Goal: Information Seeking & Learning: Learn about a topic

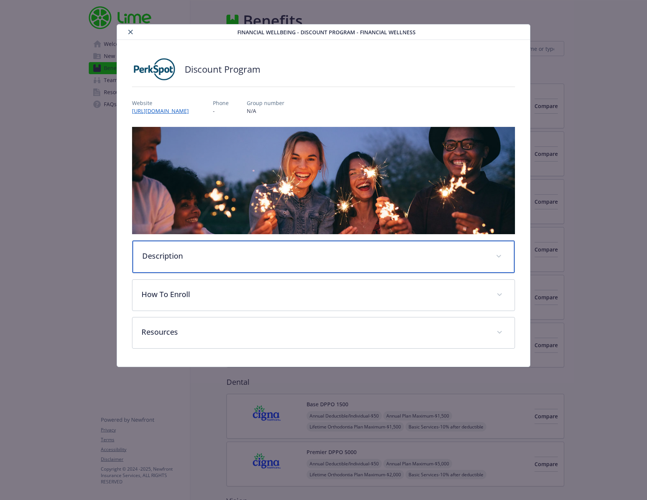
click at [210, 260] on div "Description" at bounding box center [323, 257] width 383 height 32
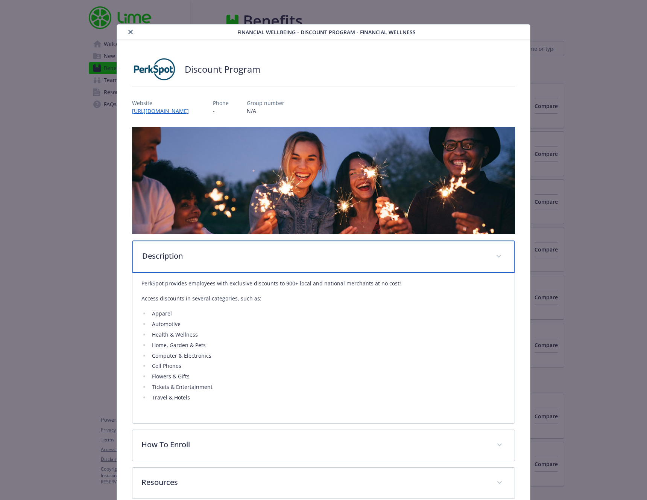
click at [210, 260] on p "Description" at bounding box center [314, 255] width 345 height 11
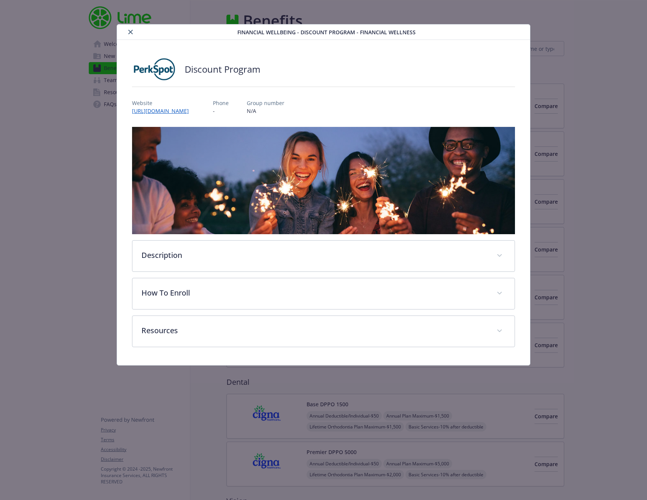
click at [155, 114] on div "Website [URL][DOMAIN_NAME]" at bounding box center [163, 107] width 63 height 16
click at [155, 111] on link "[URL][DOMAIN_NAME]" at bounding box center [164, 111] width 64 height 9
